Goal: Task Accomplishment & Management: Use online tool/utility

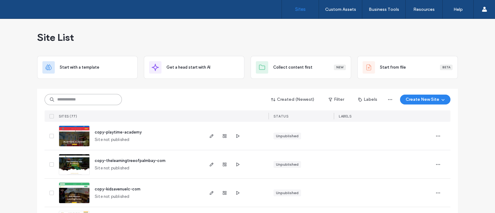
click at [89, 98] on input at bounding box center [83, 99] width 77 height 11
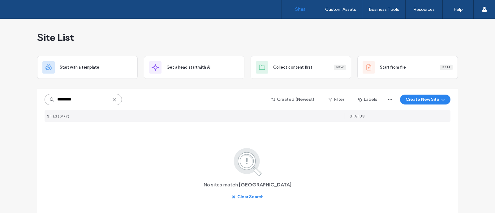
click at [89, 98] on input "*********" at bounding box center [83, 99] width 77 height 11
type input "***"
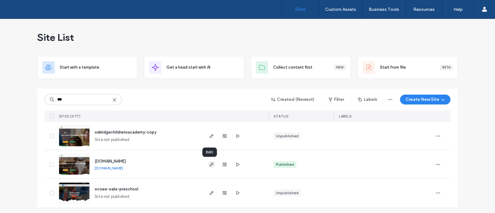
click at [210, 165] on icon "button" at bounding box center [211, 164] width 5 height 5
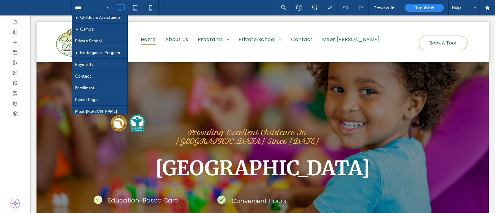
scroll to position [56, 0]
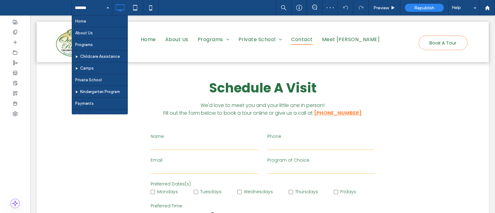
click at [107, 14] on div "Home About Us Programs Childcare Assistance Camps Private School Kindergarten P…" at bounding box center [92, 7] width 40 height 15
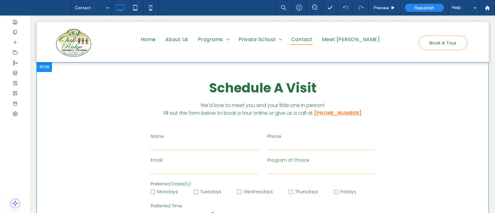
drag, startPoint x: 486, startPoint y: 106, endPoint x: 467, endPoint y: 112, distance: 19.7
click at [46, 69] on div at bounding box center [44, 67] width 15 height 10
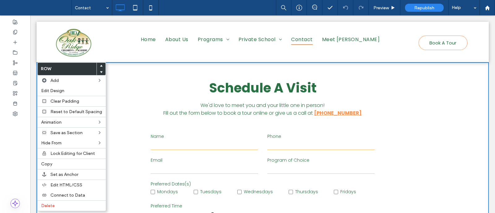
click at [368, 118] on div "**********" at bounding box center [262, 185] width 371 height 214
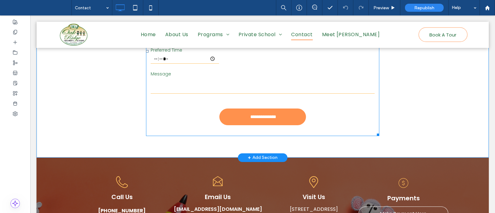
scroll to position [156, 0]
click at [266, 158] on div "+ Add Section" at bounding box center [263, 157] width 30 height 7
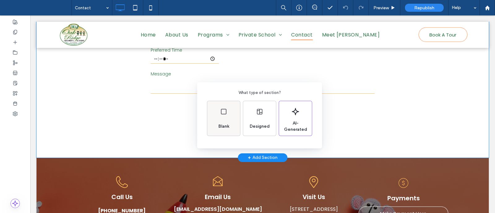
click at [218, 123] on span "Blank" at bounding box center [224, 126] width 16 height 6
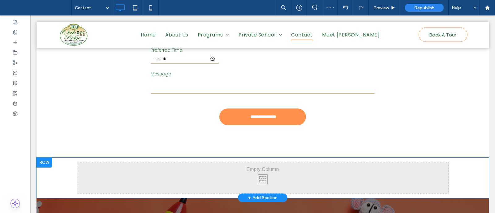
click at [246, 180] on div "Click To Paste Click To Paste" at bounding box center [262, 177] width 371 height 31
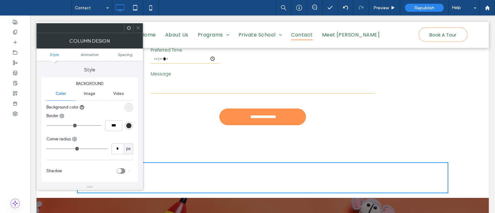
click at [139, 28] on icon at bounding box center [138, 28] width 5 height 5
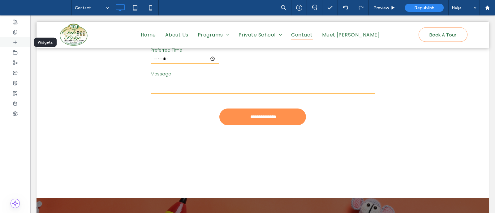
click at [15, 44] on icon at bounding box center [15, 42] width 5 height 5
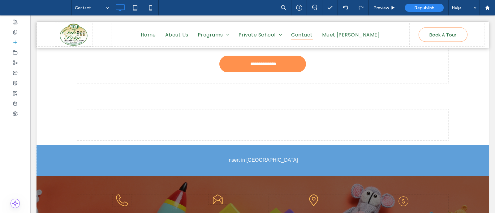
scroll to position [215, 0]
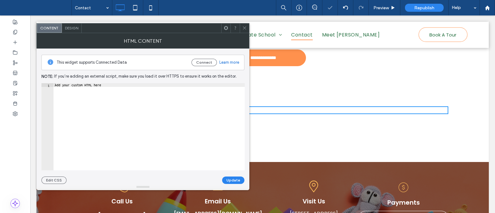
type textarea "**********"
click at [229, 116] on div "Add your custom HTML here" at bounding box center [149, 130] width 191 height 95
click at [244, 29] on icon at bounding box center [244, 28] width 5 height 5
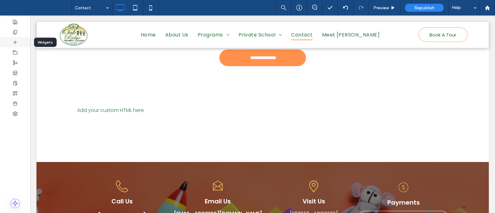
click at [13, 42] on icon at bounding box center [15, 42] width 5 height 5
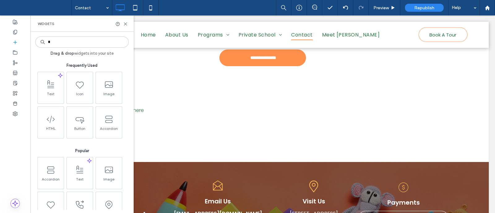
click at [83, 43] on input "*" at bounding box center [81, 42] width 93 height 11
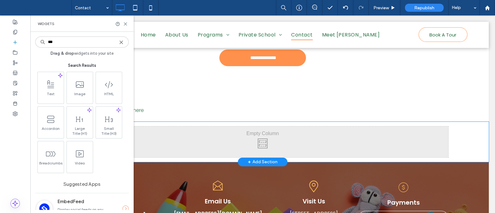
type input "***"
click at [193, 125] on div "Click To Paste Click To Paste Row + Add Section" at bounding box center [263, 142] width 453 height 40
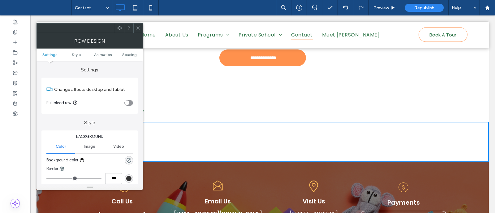
click at [225, 145] on div "Click To Paste Click To Paste" at bounding box center [262, 142] width 371 height 31
click at [167, 104] on div "Click To Paste Click To Paste Add your custom HTML here" at bounding box center [262, 110] width 371 height 14
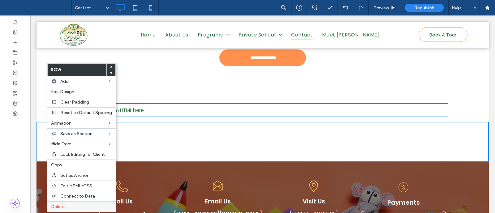
click at [95, 205] on label "Delete" at bounding box center [81, 206] width 61 height 5
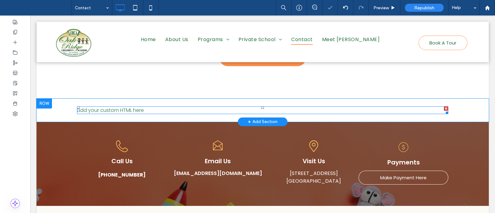
click at [132, 109] on span at bounding box center [262, 110] width 371 height 8
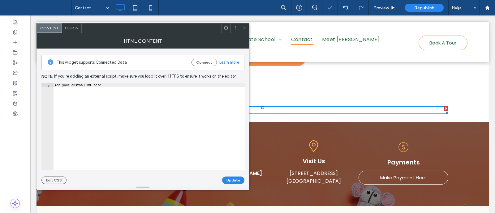
type textarea "**********"
click at [156, 111] on div "Add your custom HTML here" at bounding box center [149, 130] width 191 height 95
paste textarea "**********"
type textarea "**********"
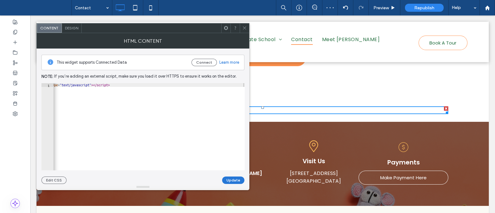
click at [229, 179] on button "Update" at bounding box center [233, 180] width 22 height 7
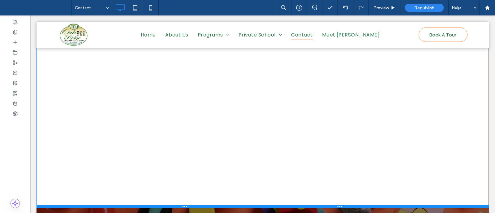
scroll to position [534, 0]
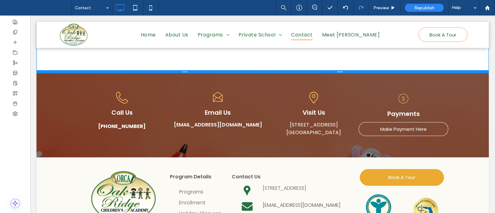
drag, startPoint x: 364, startPoint y: 160, endPoint x: 356, endPoint y: 69, distance: 91.9
click at [356, 70] on div at bounding box center [263, 71] width 453 height 3
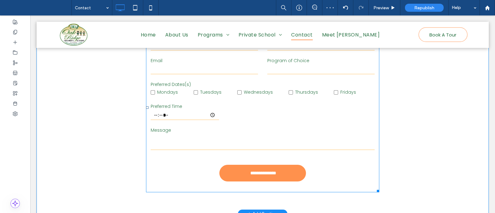
scroll to position [0, 0]
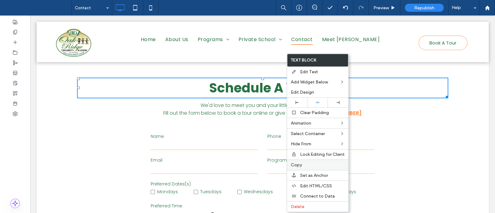
click at [320, 163] on label "Copy" at bounding box center [318, 164] width 54 height 5
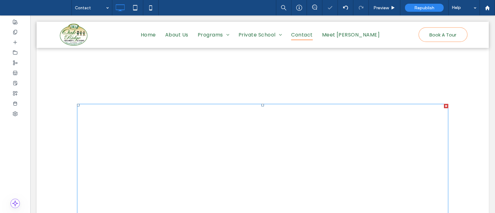
scroll to position [219, 0]
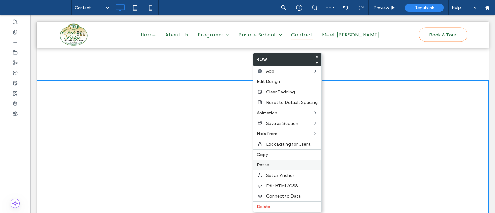
click at [295, 162] on label "Paste" at bounding box center [287, 164] width 61 height 5
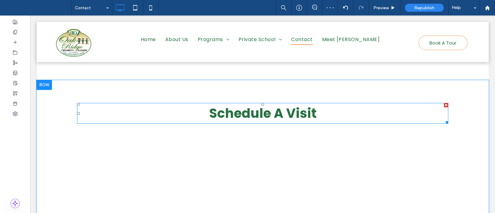
scroll to position [0, 0]
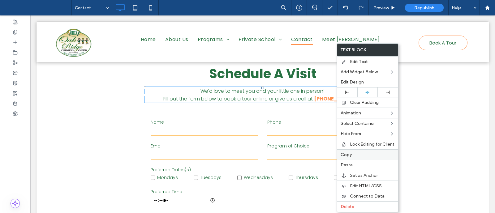
click at [365, 158] on div "Copy" at bounding box center [367, 154] width 61 height 11
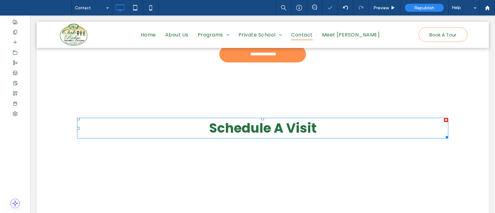
scroll to position [205, 0]
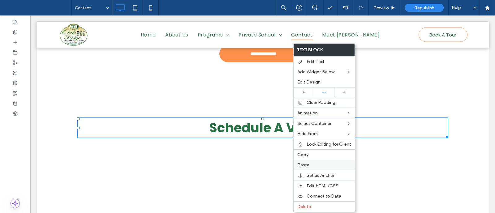
click at [323, 163] on label "Paste" at bounding box center [324, 164] width 54 height 5
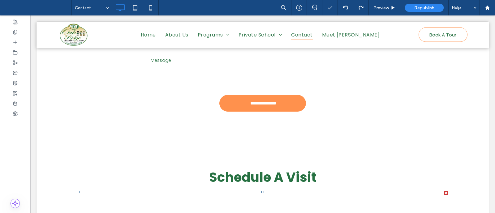
scroll to position [249, 0]
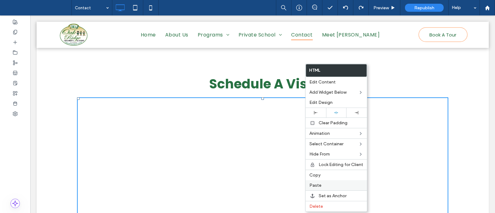
click at [333, 180] on div "Paste" at bounding box center [336, 185] width 61 height 10
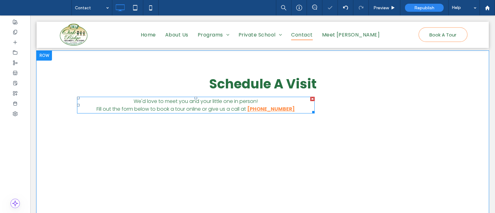
click at [295, 108] on p "Fill out the form below to book a tour online or give us a call at (407) 855-00…" at bounding box center [196, 109] width 238 height 8
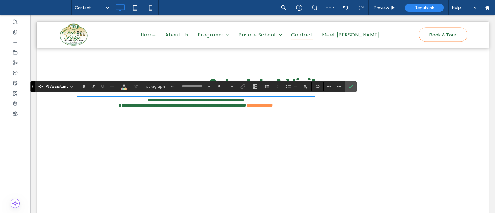
type input "*******"
type input "**"
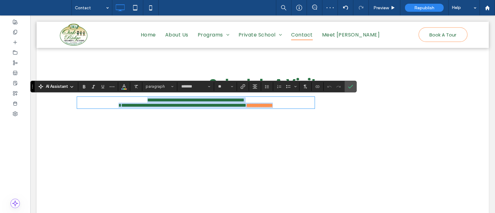
click at [272, 98] on p "**********" at bounding box center [196, 99] width 238 height 5
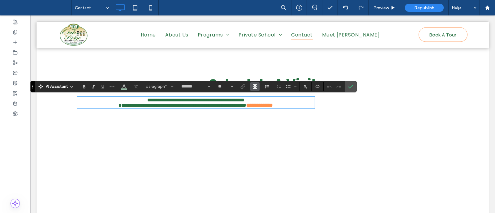
click at [255, 86] on use "Alignment" at bounding box center [255, 86] width 4 height 4
click at [299, 106] on p "**********" at bounding box center [196, 105] width 238 height 5
click at [193, 114] on div "**********" at bounding box center [262, 214] width 371 height 287
click at [352, 86] on icon "Confirm" at bounding box center [350, 86] width 5 height 5
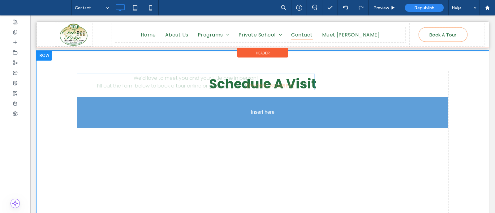
drag, startPoint x: 97, startPoint y: 105, endPoint x: 224, endPoint y: 128, distance: 128.7
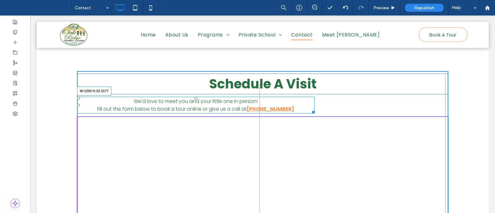
drag, startPoint x: 308, startPoint y: 111, endPoint x: 451, endPoint y: 108, distance: 142.7
click at [451, 108] on div "Schedule A Visit We'd love to meet you and your little one in person! Fill out …" at bounding box center [263, 217] width 453 height 333
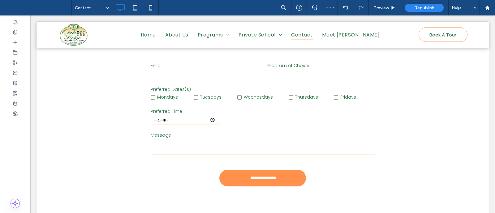
scroll to position [0, 0]
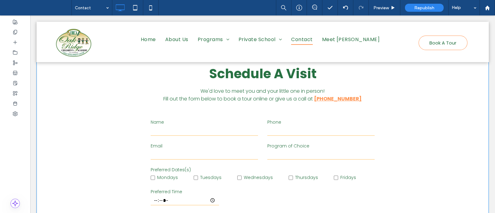
click at [72, 99] on div "**********" at bounding box center [263, 174] width 453 height 252
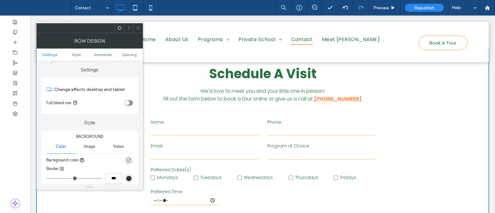
click at [176, 71] on h1 "Schedule A Visit" at bounding box center [262, 73] width 371 height 19
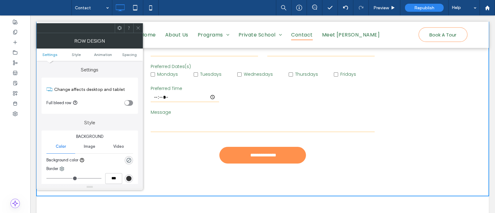
scroll to position [104, 0]
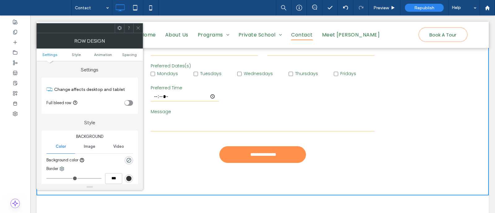
click at [141, 29] on div at bounding box center [137, 28] width 9 height 9
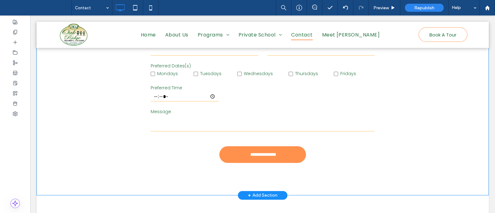
scroll to position [0, 0]
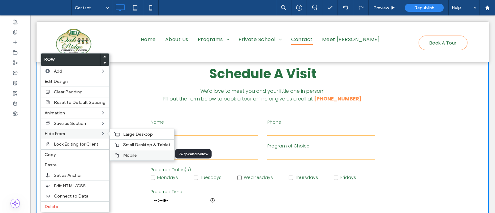
click at [123, 154] on span "Mobile" at bounding box center [130, 155] width 14 height 5
click at [119, 141] on div "Small Desktop & Tablet" at bounding box center [142, 145] width 64 height 11
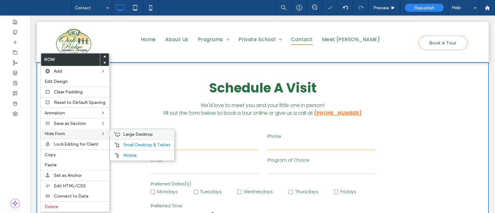
click at [118, 134] on div "Large Desktop" at bounding box center [142, 134] width 64 height 11
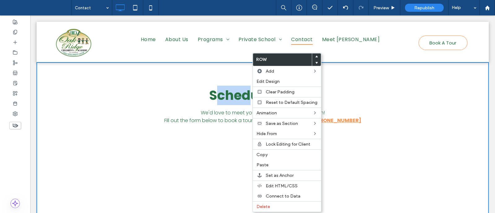
drag, startPoint x: 252, startPoint y: 88, endPoint x: 208, endPoint y: 86, distance: 44.3
click at [209, 86] on strong "Schedule A Visit" at bounding box center [262, 95] width 107 height 18
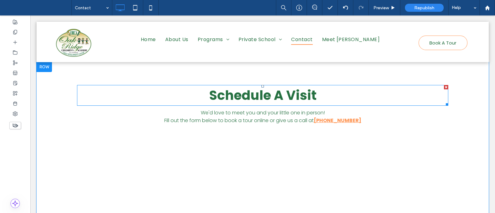
click at [209, 86] on strong "Schedule A Visit" at bounding box center [262, 95] width 107 height 18
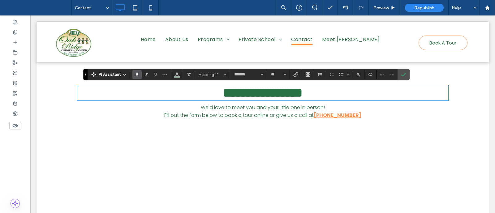
click at [372, 111] on p "We'd love to meet you and your little one in person!" at bounding box center [262, 108] width 371 height 8
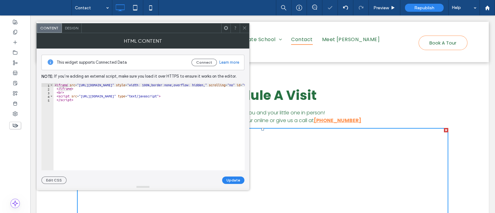
click at [73, 31] on div "Design" at bounding box center [72, 28] width 20 height 9
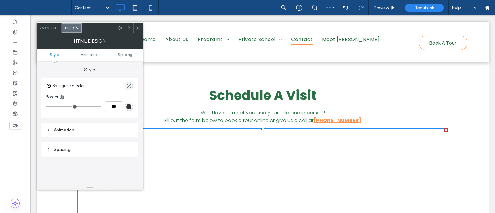
click at [80, 150] on div "Spacing" at bounding box center [89, 149] width 87 height 5
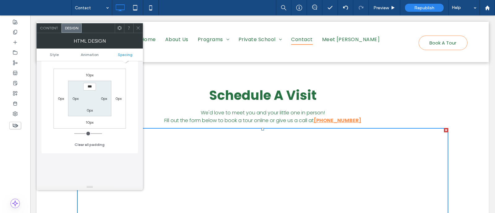
scroll to position [115, 0]
click at [90, 69] on label "10px" at bounding box center [90, 71] width 8 height 5
type input "**"
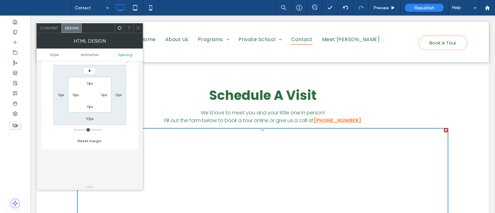
type input "*"
type input "***"
click at [92, 118] on label "10px" at bounding box center [90, 118] width 8 height 5
type input "**"
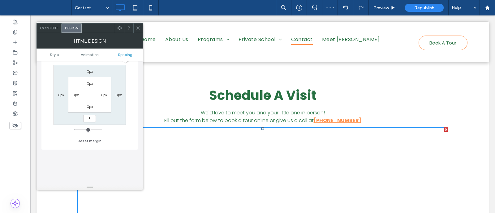
type input "*"
type input "***"
click at [183, 100] on h1 "Schedule A Visit" at bounding box center [262, 95] width 371 height 19
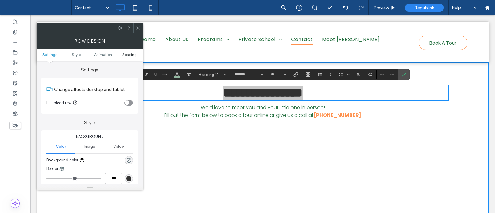
click at [131, 54] on span "Spacing" at bounding box center [129, 54] width 15 height 5
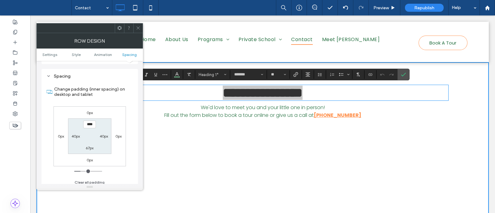
scroll to position [170, 0]
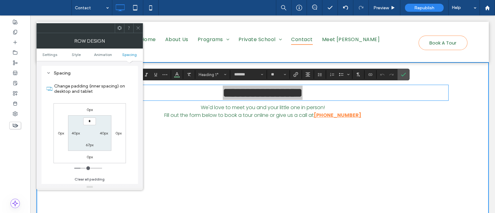
type input "***"
type input "*"
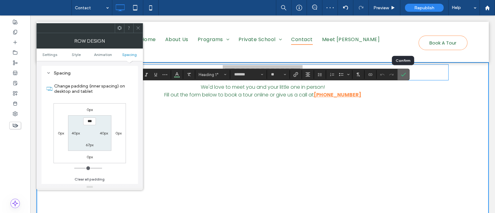
click at [405, 75] on icon "Confirm" at bounding box center [403, 74] width 5 height 5
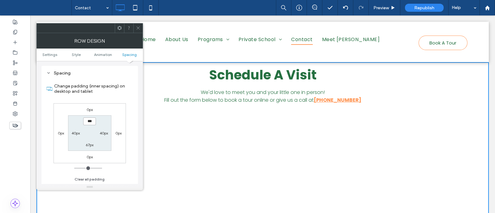
click at [91, 122] on input "***" at bounding box center [89, 122] width 13 height 8
type input "****"
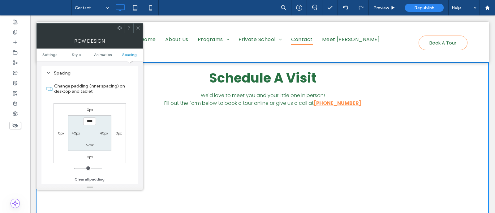
click at [93, 143] on label "67px" at bounding box center [90, 145] width 8 height 5
type input "**"
type input "****"
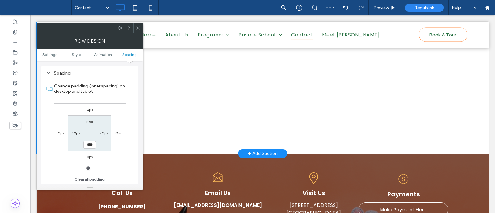
scroll to position [204, 0]
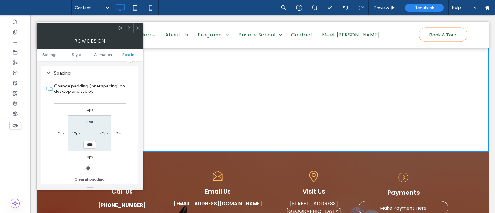
click at [139, 28] on icon at bounding box center [138, 28] width 5 height 5
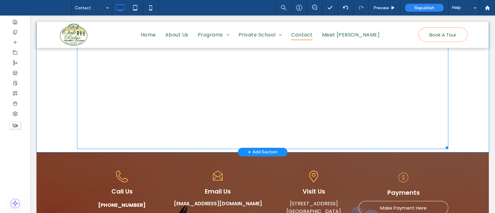
click at [322, 148] on span at bounding box center [262, 27] width 371 height 243
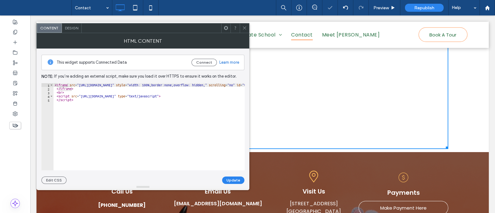
click at [468, 145] on div "Schedule A Visit We'd love to meet you and your little one in person! Fill out …" at bounding box center [263, 5] width 453 height 294
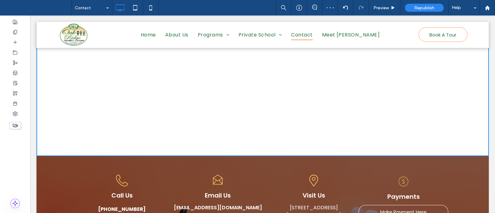
scroll to position [200, 0]
click at [460, 119] on div "Schedule A Visit We'd love to meet you and your little one in person! Fill out …" at bounding box center [263, 9] width 453 height 294
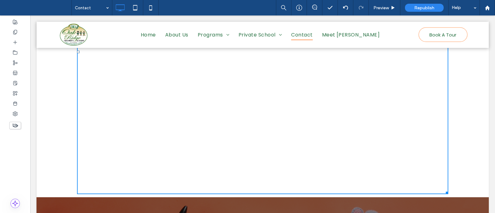
drag, startPoint x: 444, startPoint y: 150, endPoint x: 460, endPoint y: 192, distance: 44.7
click at [460, 192] on div "Schedule A Visit We'd love to meet you and your little one in person! Fill out …" at bounding box center [263, 30] width 453 height 336
drag, startPoint x: 444, startPoint y: 191, endPoint x: 376, endPoint y: 138, distance: 86.5
click at [444, 190] on div at bounding box center [446, 192] width 5 height 5
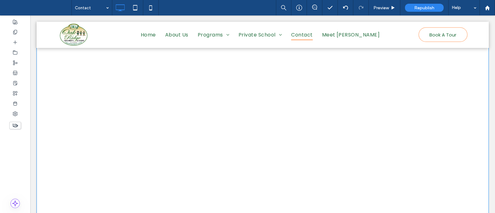
drag, startPoint x: 399, startPoint y: 142, endPoint x: 396, endPoint y: 217, distance: 75.3
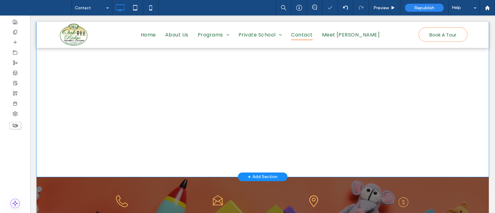
scroll to position [330, 0]
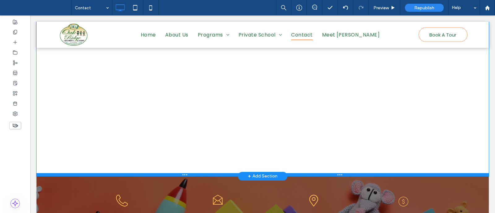
drag, startPoint x: 402, startPoint y: 176, endPoint x: 399, endPoint y: 172, distance: 4.4
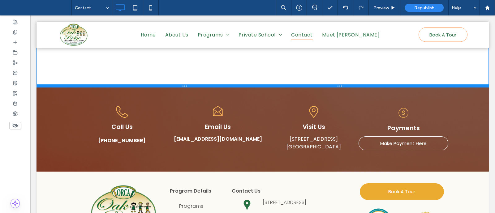
drag, startPoint x: 399, startPoint y: 172, endPoint x: 403, endPoint y: 84, distance: 88.3
click at [403, 84] on div at bounding box center [263, 85] width 453 height 3
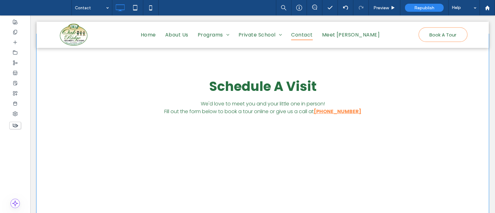
scroll to position [0, 0]
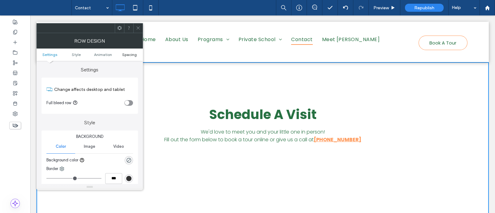
click at [120, 55] on link "Spacing" at bounding box center [129, 54] width 27 height 5
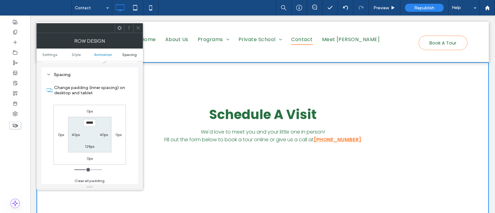
scroll to position [170, 0]
type input "****"
type input "**"
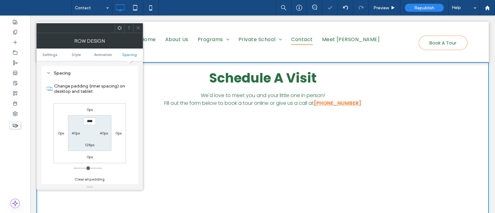
click at [138, 29] on icon at bounding box center [138, 28] width 5 height 5
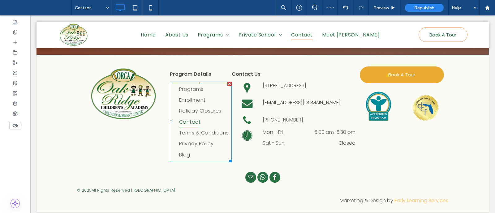
scroll to position [0, 0]
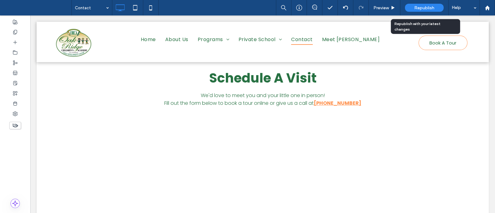
click at [418, 5] on span "Republish" at bounding box center [424, 7] width 20 height 5
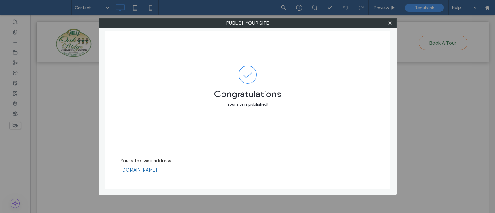
click at [157, 170] on link "[DOMAIN_NAME]" at bounding box center [138, 170] width 37 height 6
click at [391, 24] on icon at bounding box center [390, 23] width 5 height 5
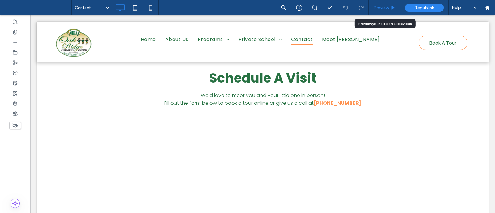
click at [373, 7] on div "Preview" at bounding box center [384, 7] width 31 height 5
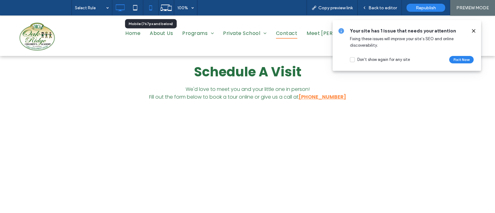
click at [144, 11] on div at bounding box center [150, 8] width 15 height 12
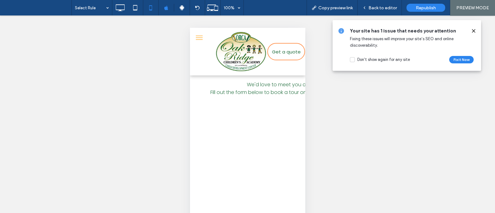
click at [473, 30] on use at bounding box center [473, 30] width 3 height 3
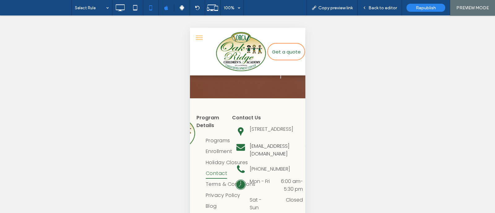
scroll to position [42, 0]
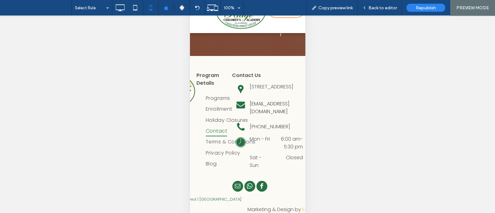
click at [470, 11] on div "PREVIEW MODE" at bounding box center [472, 7] width 45 height 15
click at [380, 14] on div "Back to editor" at bounding box center [380, 7] width 44 height 15
click at [370, 3] on div "Back to editor" at bounding box center [380, 7] width 44 height 15
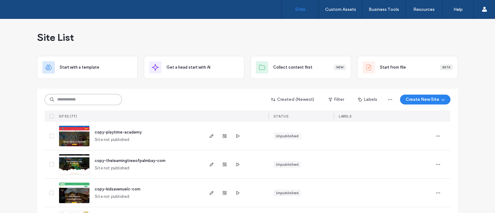
click at [105, 105] on input at bounding box center [83, 99] width 77 height 11
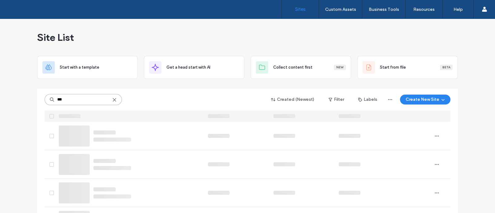
type input "***"
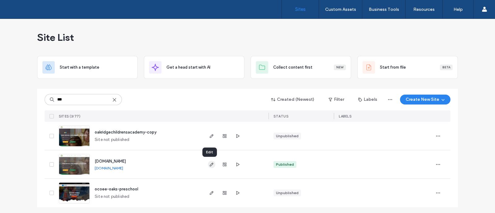
click at [210, 165] on icon "button" at bounding box center [211, 164] width 5 height 5
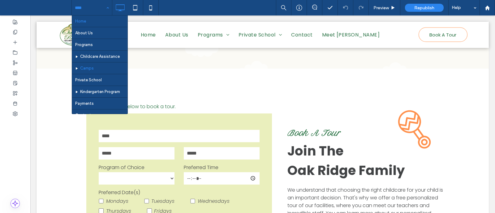
scroll to position [96, 0]
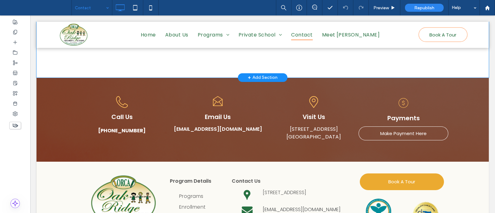
scroll to position [410, 0]
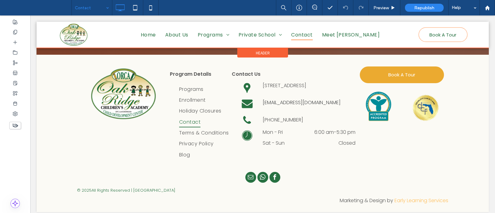
click at [446, 35] on div at bounding box center [263, 35] width 453 height 26
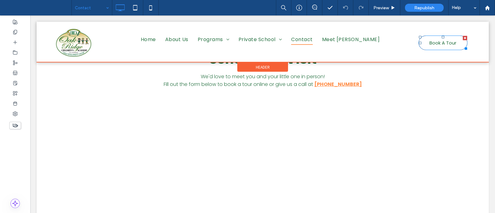
scroll to position [0, 0]
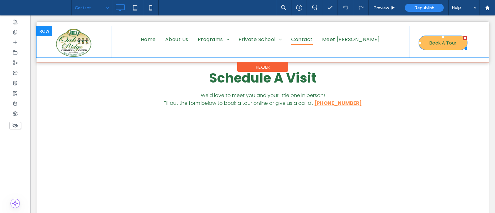
click at [443, 47] on span "Book A Tour" at bounding box center [443, 42] width 27 height 13
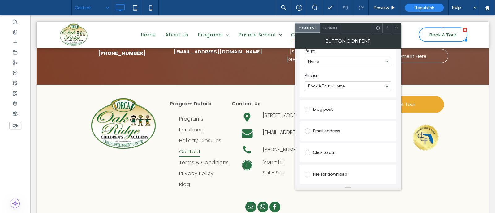
scroll to position [410, 0]
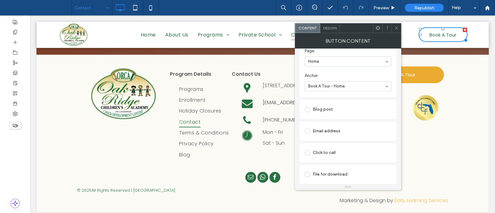
click at [433, 78] on link "Book A Tour" at bounding box center [402, 75] width 84 height 17
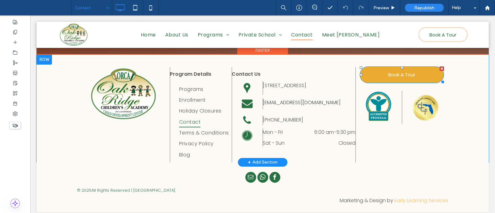
click at [399, 80] on span "Book A Tour" at bounding box center [401, 74] width 27 height 13
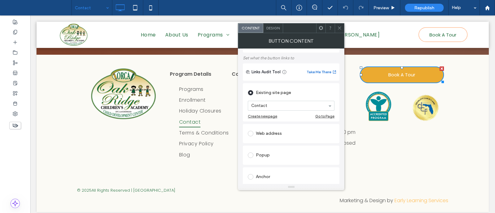
scroll to position [0, 0]
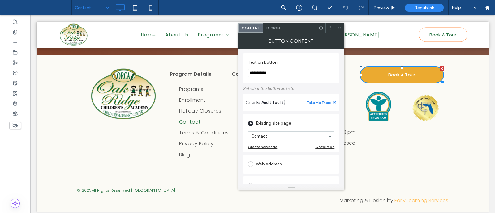
click at [336, 25] on div at bounding box center [339, 28] width 9 height 9
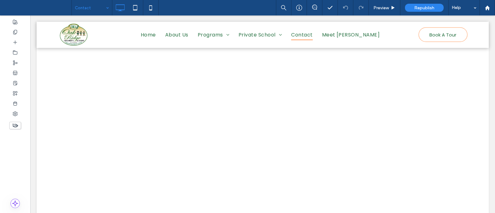
scroll to position [34, 0]
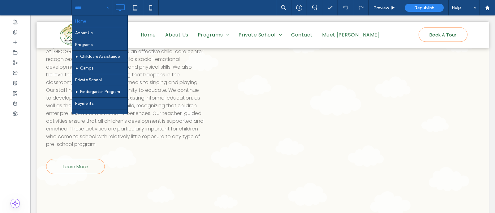
scroll to position [877, 0]
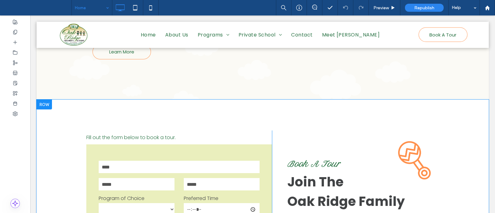
scroll to position [927, 0]
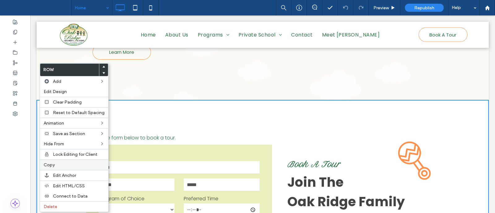
click at [73, 164] on label "Copy" at bounding box center [74, 164] width 61 height 5
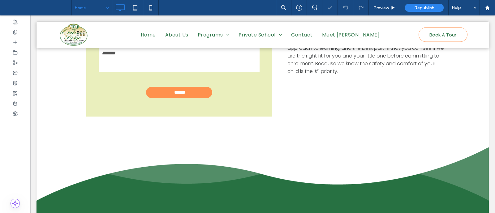
scroll to position [1133, 0]
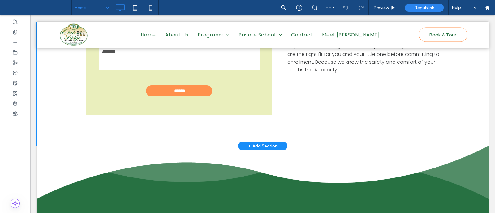
click at [254, 143] on div "+ Add Section" at bounding box center [263, 146] width 30 height 7
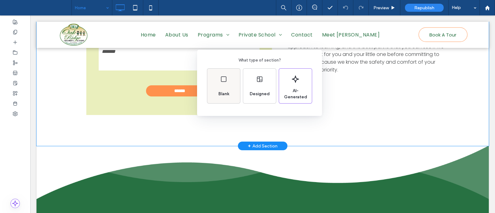
click at [222, 88] on div "Blank" at bounding box center [224, 94] width 16 height 14
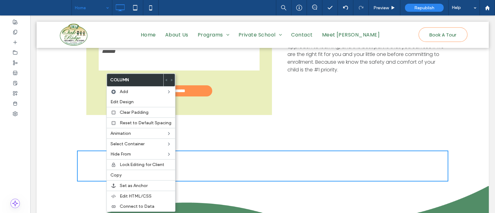
drag, startPoint x: 66, startPoint y: 132, endPoint x: 187, endPoint y: 113, distance: 122.5
click at [66, 146] on div "Click To Paste Click To Paste Row + Add Section" at bounding box center [263, 166] width 453 height 40
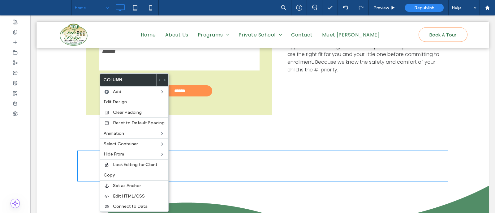
click at [65, 146] on div "Click To Paste Click To Paste Row + Add Section" at bounding box center [263, 166] width 453 height 40
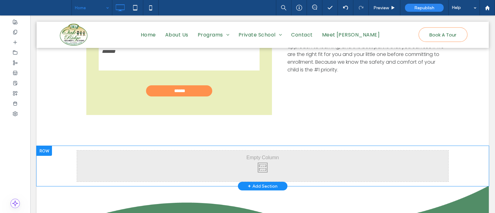
click at [92, 151] on div "Click To Paste Click To Paste" at bounding box center [262, 166] width 371 height 31
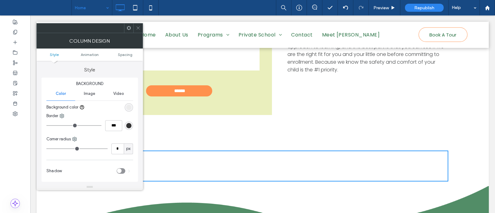
click at [138, 32] on span at bounding box center [138, 28] width 5 height 9
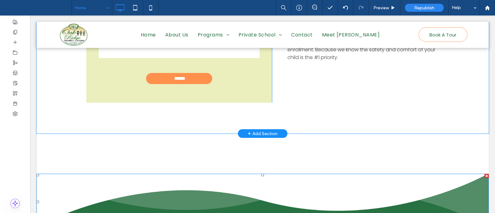
scroll to position [1160, 0]
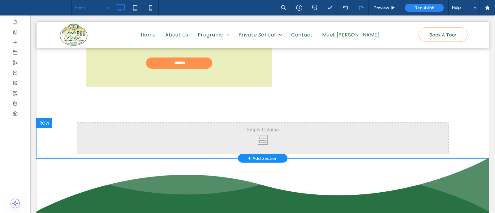
click at [68, 118] on div "Click To Paste Click To Paste Row + Add Section" at bounding box center [263, 138] width 453 height 40
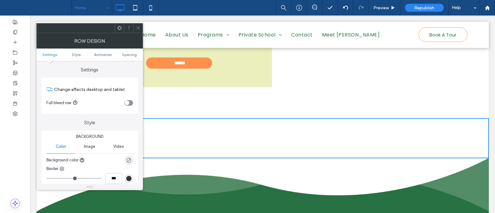
click at [193, 123] on div "Click To Paste Click To Paste" at bounding box center [262, 138] width 371 height 31
click at [218, 123] on div "Click To Paste Click To Paste" at bounding box center [262, 138] width 371 height 31
click at [137, 28] on icon at bounding box center [138, 28] width 5 height 5
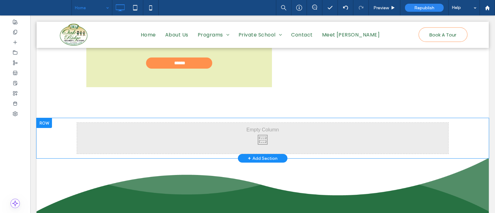
click at [240, 126] on div "Click To Paste Click To Paste" at bounding box center [262, 138] width 371 height 31
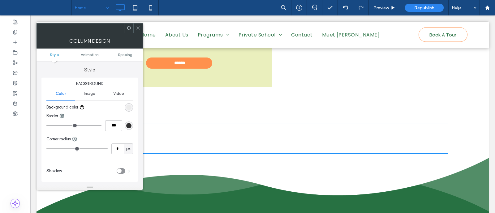
click at [141, 30] on div at bounding box center [137, 28] width 9 height 9
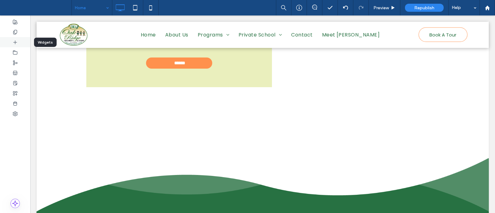
click at [13, 43] on icon at bounding box center [15, 42] width 5 height 5
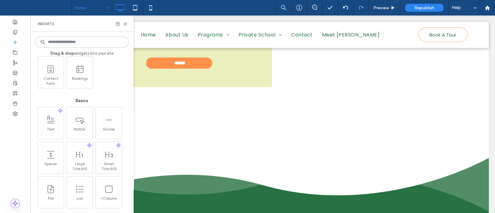
scroll to position [240, 0]
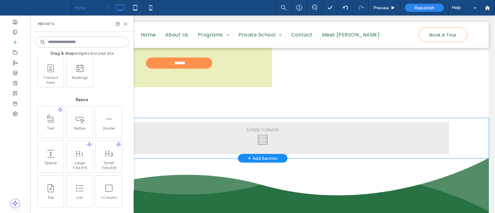
click at [190, 123] on div "Click To Paste Click To Paste" at bounding box center [262, 138] width 371 height 31
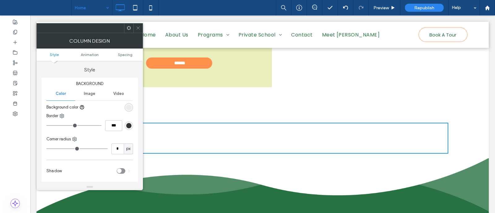
click at [138, 28] on use at bounding box center [137, 28] width 3 height 3
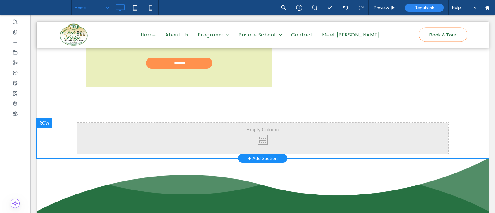
click at [44, 118] on div at bounding box center [44, 123] width 15 height 10
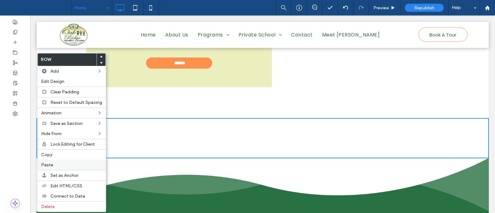
click at [78, 163] on label "Paste" at bounding box center [71, 164] width 61 height 5
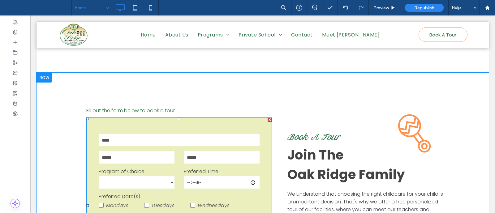
scroll to position [1207, 0]
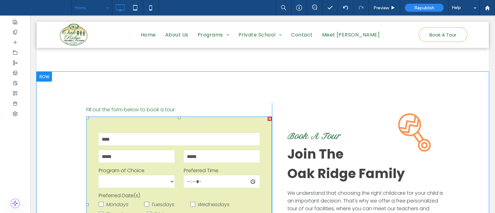
click at [268, 117] on div at bounding box center [270, 119] width 4 height 4
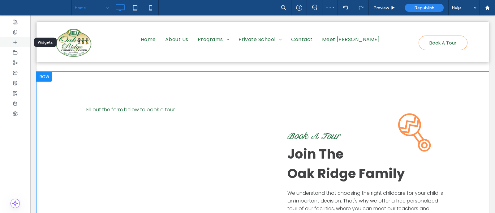
click at [14, 45] on div at bounding box center [15, 42] width 30 height 10
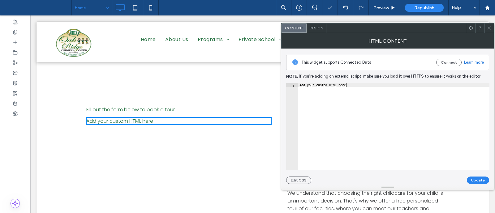
click at [356, 102] on div "Add your custom HTML here" at bounding box center [393, 130] width 191 height 95
paste textarea "**********"
type textarea "**********"
paste textarea "**********"
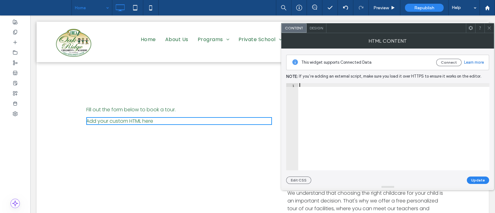
type textarea "**********"
click at [480, 178] on button "Update" at bounding box center [478, 180] width 22 height 7
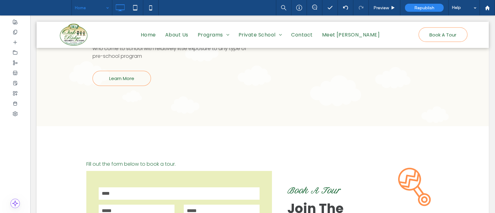
scroll to position [883, 0]
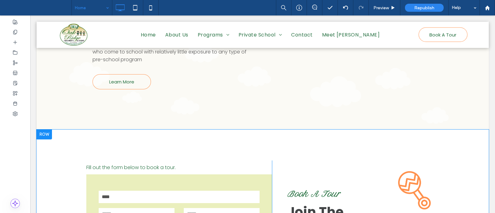
click at [45, 130] on div at bounding box center [44, 135] width 15 height 10
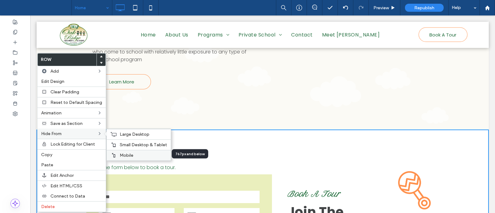
click at [120, 154] on span "Mobile" at bounding box center [127, 155] width 14 height 5
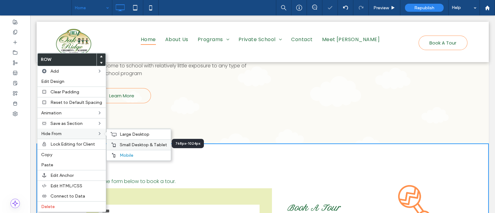
click at [121, 145] on span "Small Desktop & Tablet" at bounding box center [143, 144] width 47 height 5
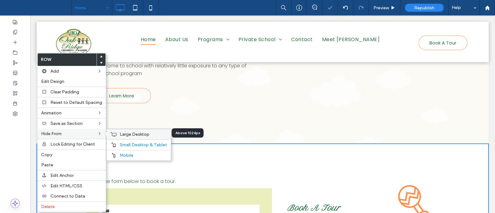
click at [116, 135] on div "Large Desktop" at bounding box center [139, 134] width 64 height 11
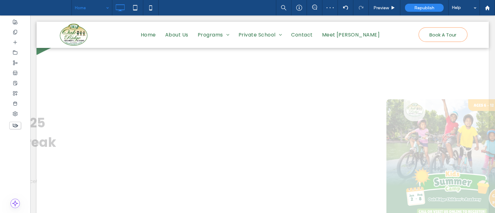
scroll to position [1657, 0]
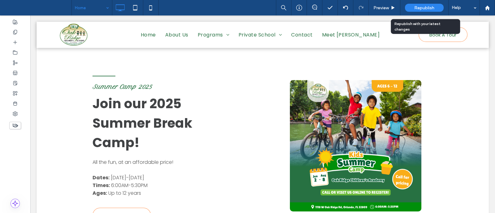
click at [418, 4] on div "Republish" at bounding box center [424, 8] width 39 height 8
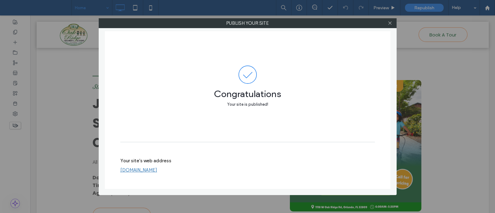
click at [157, 168] on link "[DOMAIN_NAME]" at bounding box center [138, 170] width 37 height 6
click at [390, 20] on span at bounding box center [390, 23] width 5 height 9
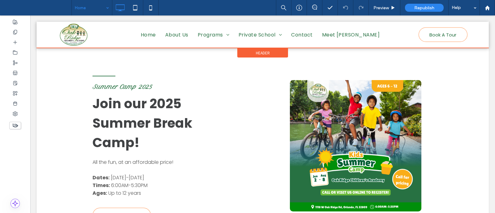
click at [422, 32] on div at bounding box center [263, 35] width 453 height 26
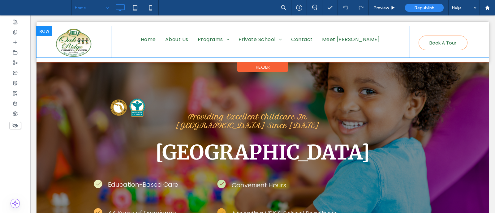
scroll to position [0, 0]
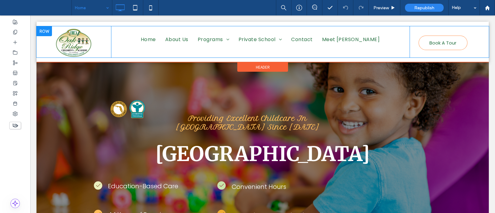
click at [431, 34] on div "Book A Tour Click To Paste" at bounding box center [447, 41] width 75 height 31
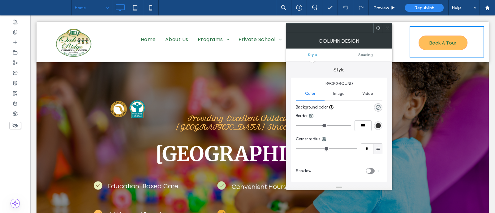
click at [431, 41] on span "Book A Tour" at bounding box center [443, 42] width 27 height 13
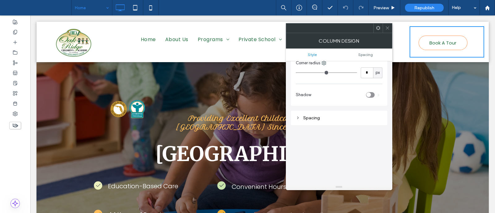
scroll to position [121, 0]
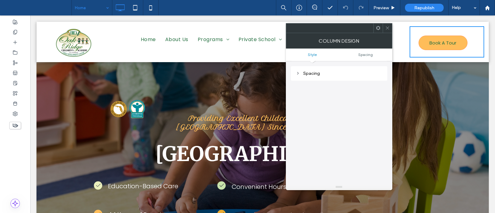
click at [433, 44] on span "Book A Tour" at bounding box center [443, 42] width 27 height 13
click at [430, 42] on span "Book A Tour" at bounding box center [443, 42] width 27 height 13
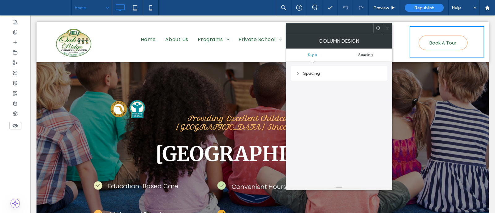
click at [367, 56] on span "Spacing" at bounding box center [365, 54] width 15 height 5
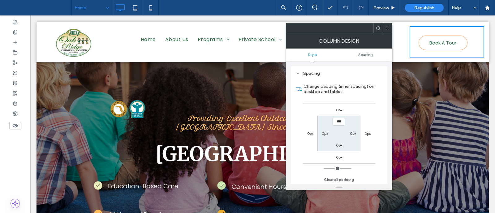
click at [380, 32] on span at bounding box center [378, 28] width 5 height 9
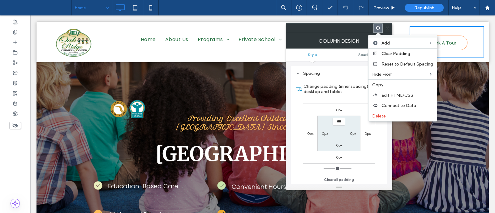
click at [380, 32] on span at bounding box center [378, 28] width 5 height 9
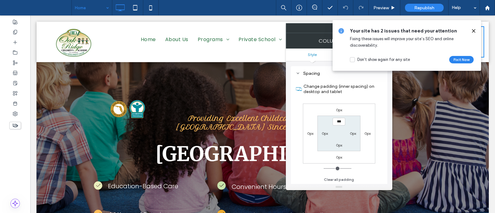
click at [474, 85] on div at bounding box center [263, 87] width 453 height 5
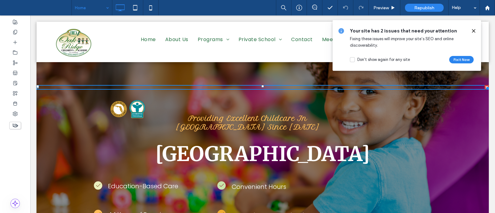
click at [472, 29] on icon at bounding box center [473, 30] width 5 height 5
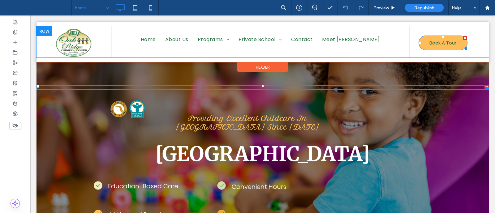
click at [434, 40] on span "Book A Tour" at bounding box center [443, 42] width 27 height 13
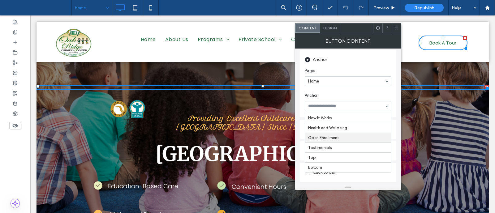
scroll to position [0, 0]
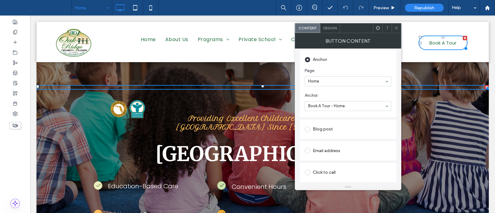
click at [396, 110] on div "Anchor Page: Home Anchor: Book A Tour - Home" at bounding box center [348, 83] width 97 height 67
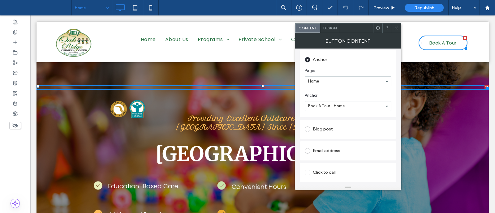
click at [440, 98] on div "Providing Excellent Childcare In [GEOGRAPHIC_DATA] Since [DATE] Click To Paste" at bounding box center [320, 113] width 340 height 38
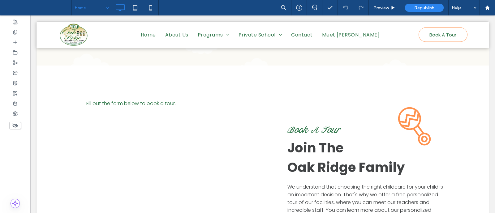
scroll to position [947, 0]
click at [175, 100] on p "Fill out the form below to book a tour." at bounding box center [179, 104] width 186 height 8
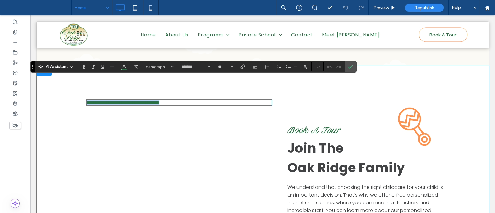
click at [198, 100] on p "**********" at bounding box center [179, 102] width 186 height 5
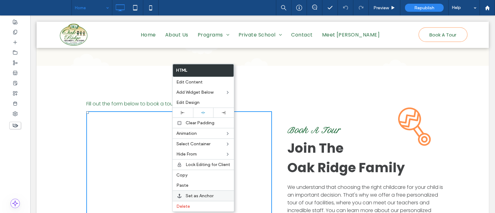
click at [211, 197] on div "Set as Anchor" at bounding box center [203, 196] width 61 height 11
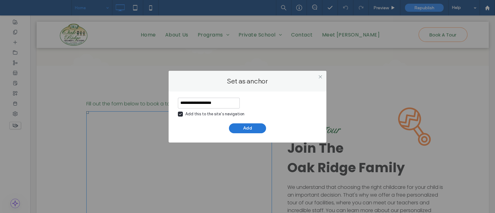
type input "**********"
click at [241, 128] on button "Add" at bounding box center [247, 128] width 37 height 10
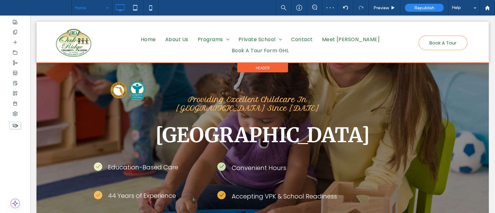
scroll to position [0, 0]
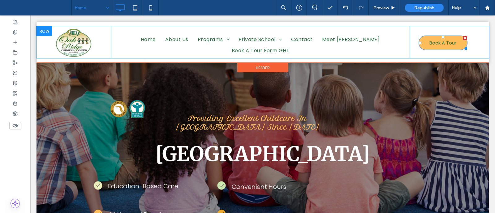
click at [430, 45] on span "Book A Tour" at bounding box center [443, 42] width 27 height 13
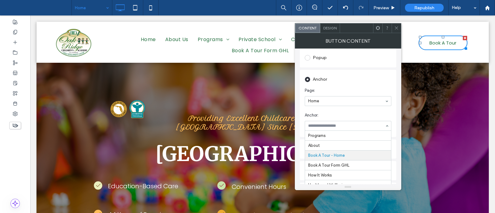
scroll to position [20, 0]
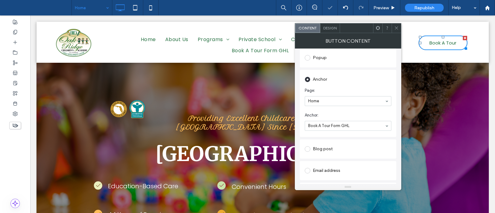
click at [427, 115] on div "Providing Excellent Childcare In [GEOGRAPHIC_DATA] Since [DATE] Click To Paste" at bounding box center [320, 113] width 340 height 38
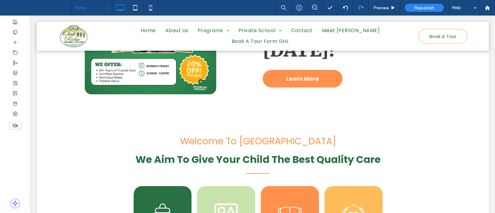
scroll to position [421, 0]
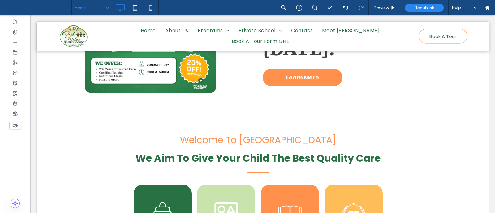
click at [312, 73] on span "Learn More" at bounding box center [302, 77] width 33 height 8
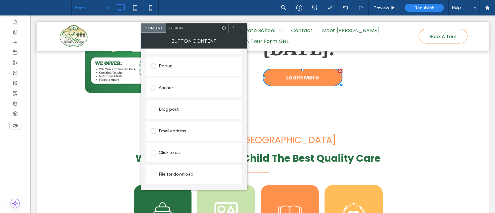
scroll to position [0, 0]
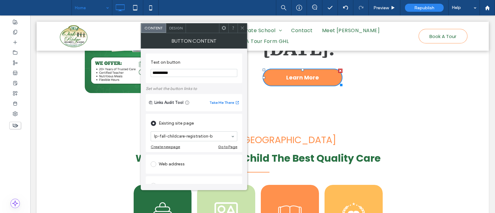
click at [422, 93] on div "Click To Paste Fall Childcare Registration Save Your Child's Spot [DATE]! Learn…" at bounding box center [263, 27] width 453 height 175
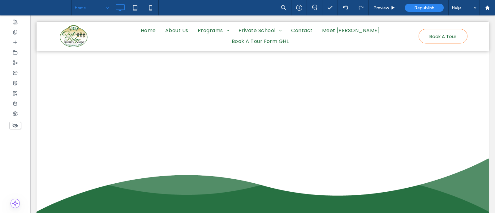
scroll to position [1248, 0]
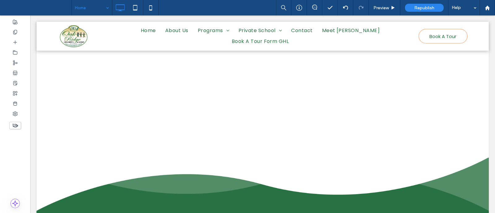
click at [382, 118] on div "Click To Paste Row + Add Section" at bounding box center [263, 138] width 453 height 40
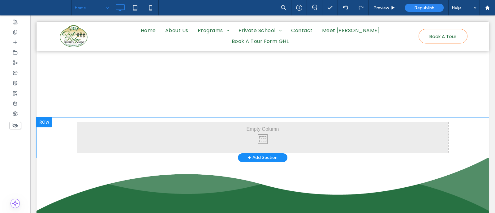
click at [40, 118] on div at bounding box center [44, 123] width 15 height 10
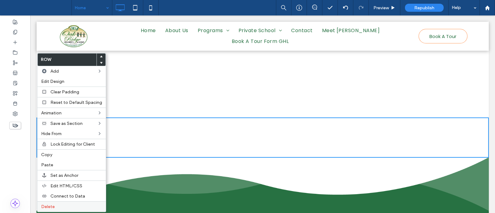
click at [79, 204] on label "Delete" at bounding box center [71, 206] width 61 height 5
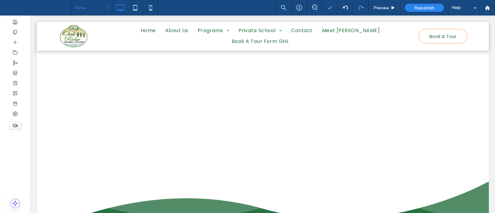
scroll to position [1184, 0]
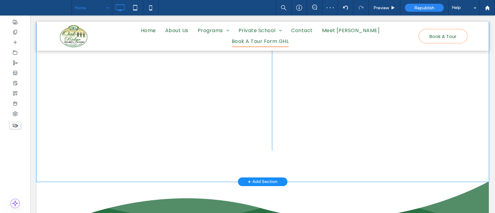
click at [264, 133] on div "Fill out the form below to book a tour. Click To Paste Book A Tour Join The Oak…" at bounding box center [263, 5] width 453 height 353
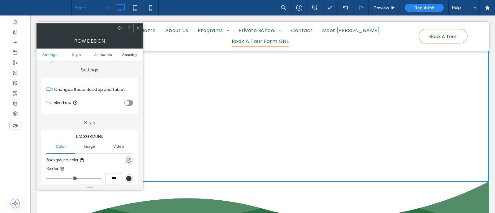
click at [127, 54] on span "Spacing" at bounding box center [129, 54] width 15 height 5
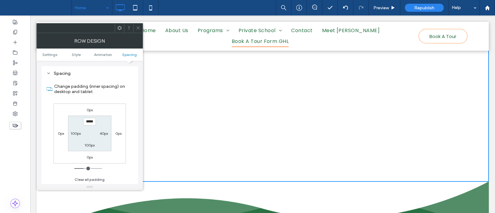
scroll to position [170, 0]
click at [90, 143] on label "100px" at bounding box center [89, 145] width 10 height 5
type input "*"
type input "***"
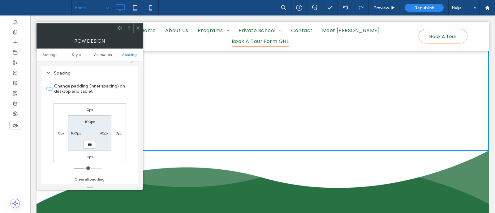
scroll to position [1153, 0]
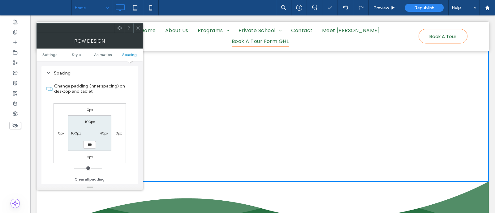
click at [331, 119] on div "Book A Tour Join The Oak Ridge Family We understand that choosing the right chi…" at bounding box center [365, 36] width 186 height 291
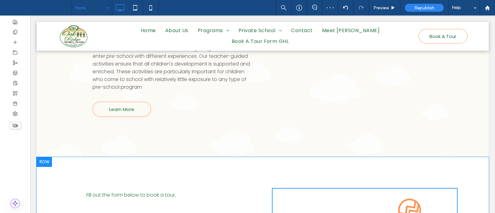
scroll to position [847, 0]
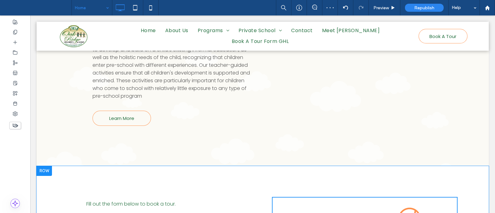
click at [331, 119] on div "﻿ About Us More than 44 years of professional care At [GEOGRAPHIC_DATA] we beli…" at bounding box center [263, 31] width 453 height 270
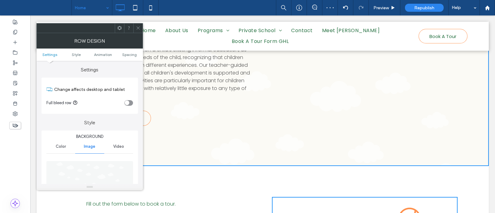
scroll to position [854, 0]
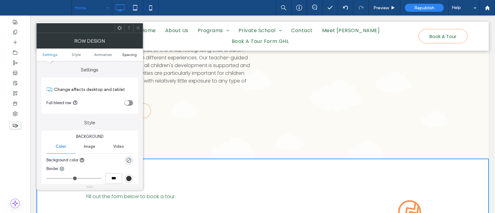
drag, startPoint x: 128, startPoint y: 58, endPoint x: 130, endPoint y: 53, distance: 5.4
click at [130, 53] on ul "Settings Style Animation Spacing" at bounding box center [90, 55] width 106 height 12
click at [130, 53] on span "Spacing" at bounding box center [129, 54] width 15 height 5
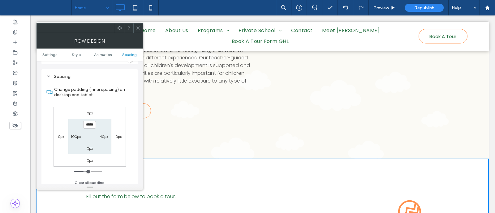
scroll to position [170, 0]
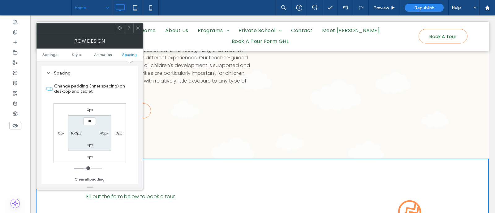
type input "****"
type input "**"
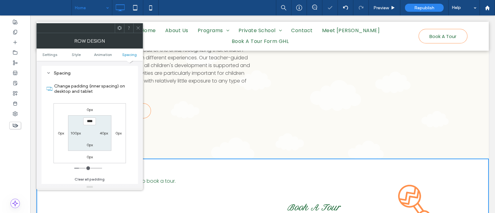
click at [139, 27] on icon at bounding box center [138, 28] width 5 height 5
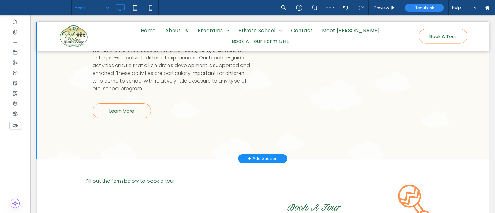
click at [259, 118] on div "﻿ About Us More than 44 years of professional care At [GEOGRAPHIC_DATA] we beli…" at bounding box center [263, 24] width 453 height 270
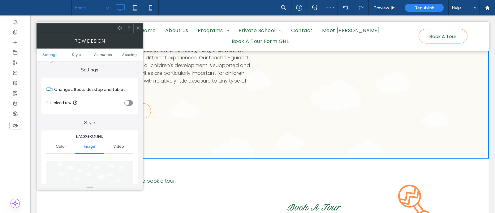
click at [365, 101] on div "﻿ About Us More than 44 years of professional care At [GEOGRAPHIC_DATA] we beli…" at bounding box center [263, 24] width 453 height 270
click at [135, 28] on div at bounding box center [137, 28] width 9 height 9
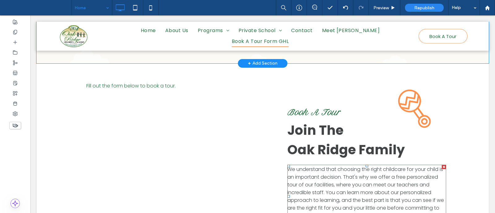
scroll to position [915, 0]
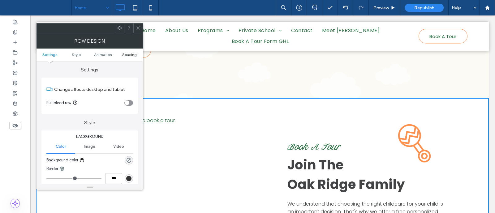
click at [131, 54] on span "Spacing" at bounding box center [129, 54] width 15 height 5
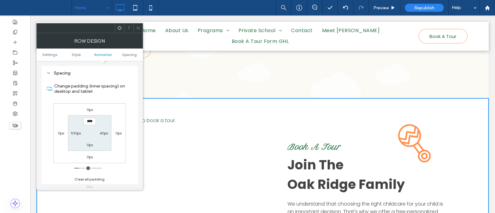
scroll to position [170, 0]
type input "*****"
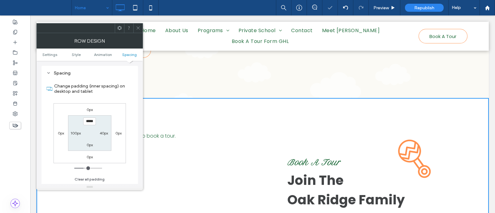
click at [90, 144] on label "0px" at bounding box center [90, 145] width 6 height 5
type input "*"
type input "**"
type input "****"
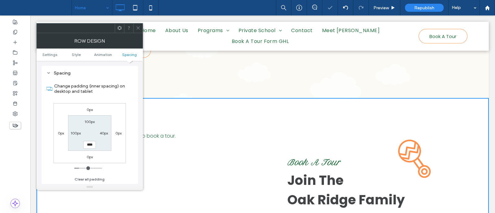
click at [137, 30] on icon at bounding box center [138, 28] width 5 height 5
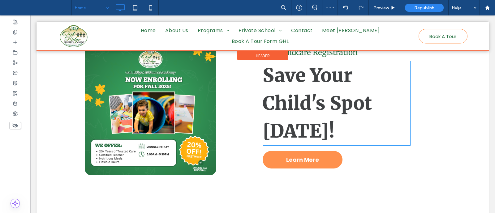
scroll to position [310, 0]
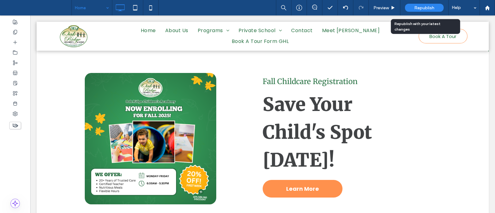
click at [427, 4] on div "Republish" at bounding box center [424, 8] width 39 height 8
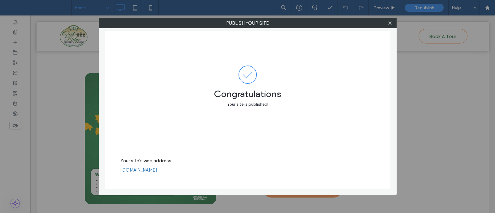
click at [157, 168] on link "[DOMAIN_NAME]" at bounding box center [138, 170] width 37 height 6
click at [392, 24] on icon at bounding box center [390, 23] width 5 height 5
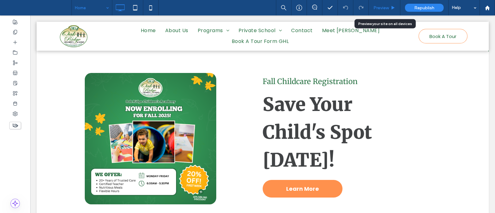
click at [391, 11] on div "Preview" at bounding box center [385, 7] width 32 height 15
click at [380, 6] on span "Preview" at bounding box center [381, 7] width 15 height 5
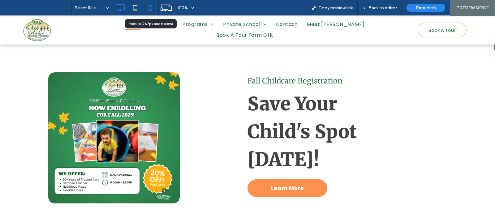
click at [155, 7] on icon at bounding box center [151, 8] width 12 height 12
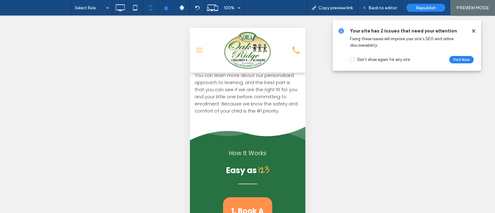
scroll to position [1220, 0]
click at [119, 10] on icon at bounding box center [120, 8] width 12 height 12
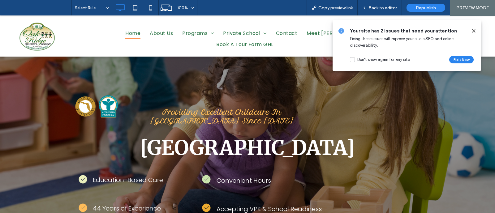
click at [471, 30] on icon at bounding box center [473, 30] width 5 height 5
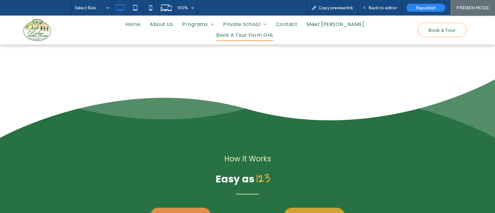
scroll to position [1073, 0]
